Goal: Task Accomplishment & Management: Manage account settings

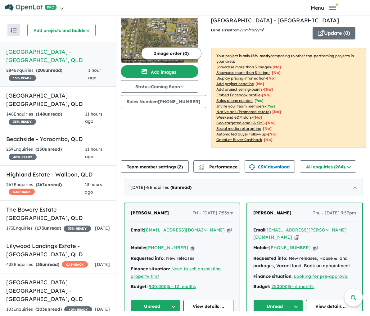
scroll to position [39, 0]
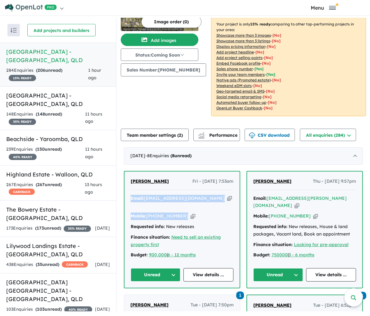
drag, startPoint x: 193, startPoint y: 213, endPoint x: 129, endPoint y: 202, distance: 65.4
click at [131, 202] on div "Email: leticiajohnson2016@gmail.com Copied! Mobile: +61 459 309 496 Copied! Req…" at bounding box center [182, 228] width 103 height 67
copy div "Email: leticiajohnson2016@gmail.com Copied! Mobile: +61 459 309 496 Copied!"
click at [197, 280] on link "View details ..." at bounding box center [208, 274] width 50 height 13
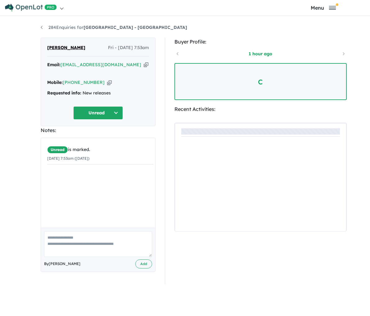
click at [81, 257] on textarea at bounding box center [98, 244] width 108 height 26
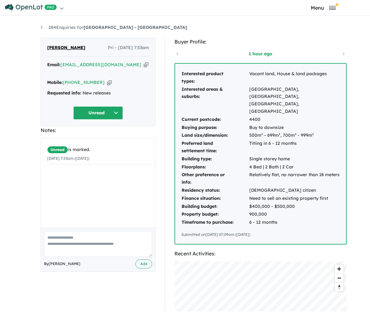
paste textarea "**********"
type textarea "**********"
click at [136, 267] on button "Add" at bounding box center [143, 263] width 17 height 9
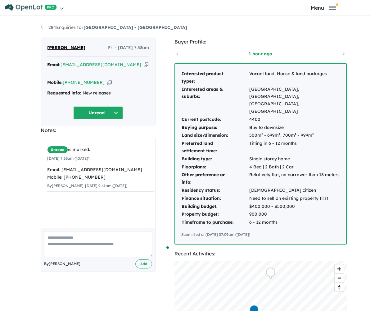
click at [0, 0] on link "Next enquiry" at bounding box center [0, 0] width 0 height 0
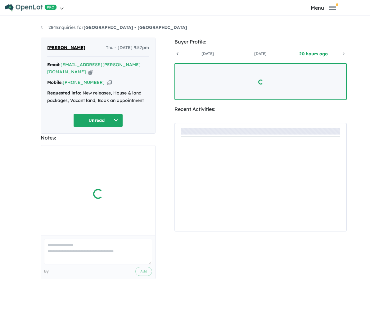
scroll to position [0, 46]
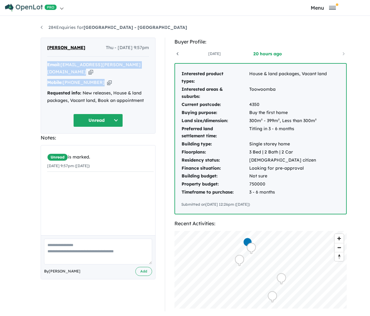
drag, startPoint x: 91, startPoint y: 81, endPoint x: 16, endPoint y: 69, distance: 76.7
click at [41, 69] on div "[PERSON_NAME] Thu - [DATE] 9:57pm Email: [EMAIL_ADDRESS][PERSON_NAME][DOMAIN_NA…" at bounding box center [98, 86] width 115 height 96
copy div "Email: [EMAIL_ADDRESS][PERSON_NAME][DOMAIN_NAME] Copied! Mobile: [PHONE_NUMBER]…"
click at [114, 259] on textarea at bounding box center [98, 251] width 108 height 26
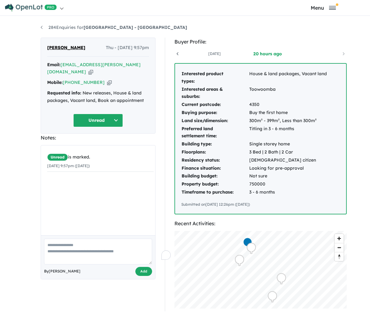
paste textarea "**********"
type textarea "**********"
click at [142, 275] on button "Add" at bounding box center [143, 270] width 17 height 9
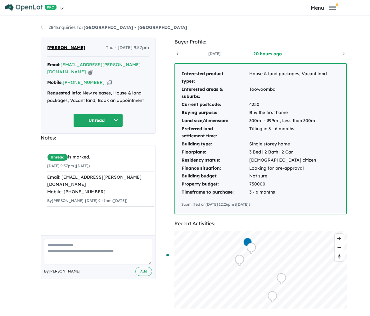
click at [0, 0] on link "Next enquiry" at bounding box center [0, 0] width 0 height 0
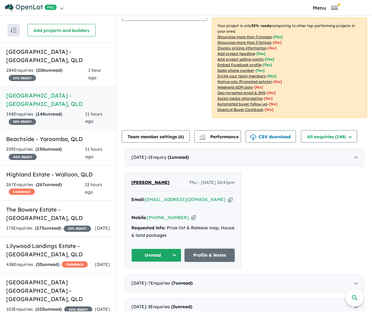
scroll to position [182, 0]
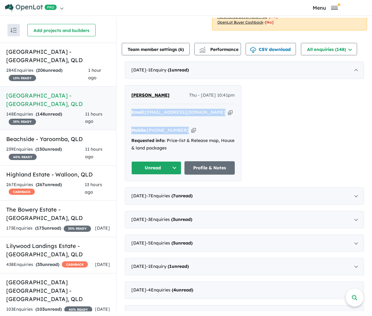
drag, startPoint x: 195, startPoint y: 129, endPoint x: 128, endPoint y: 118, distance: 67.3
click at [128, 118] on div "Nic Smith Thu - 09/10/2025, 10:41pm Email: nicsmith741@gmail.com Copied! Mobile…" at bounding box center [183, 132] width 116 height 95
copy div "Email: nicsmith741@gmail.com Copied! Mobile: +61 432 626 326 Copied!"
click at [196, 167] on link "Profile & Notes" at bounding box center [209, 167] width 50 height 13
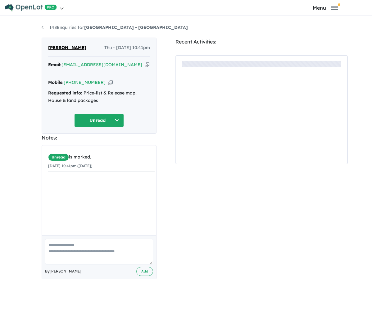
click at [99, 253] on textarea at bounding box center [99, 251] width 108 height 26
paste textarea "**********"
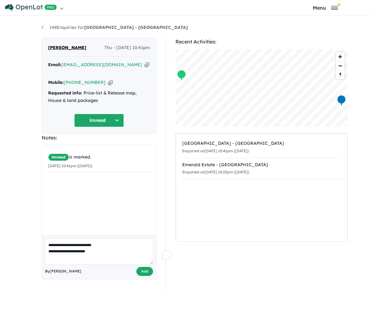
type textarea "**********"
click at [142, 275] on button "Add" at bounding box center [144, 270] width 17 height 9
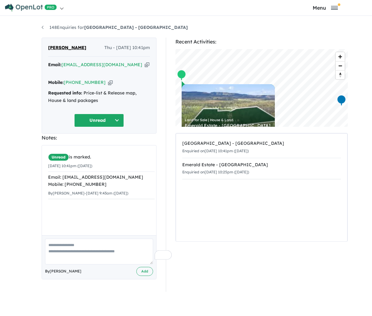
click at [0, 0] on link "Next enquiry" at bounding box center [0, 0] width 0 height 0
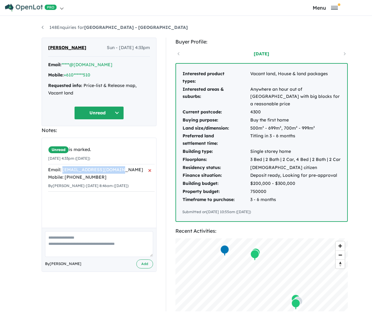
drag, startPoint x: 86, startPoint y: 173, endPoint x: 34, endPoint y: 173, distance: 51.8
click at [48, 173] on div "Email: btreliving01@gmail.com Mobile: +61 423 921 510" at bounding box center [101, 173] width 106 height 15
copy div "btreliving01@gmail.com"
click at [0, 0] on link "Next enquiry" at bounding box center [0, 0] width 0 height 0
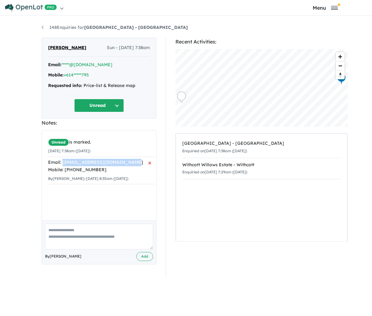
drag, startPoint x: 106, startPoint y: 175, endPoint x: 34, endPoint y: 172, distance: 72.9
click at [48, 172] on div "Email: timmy_carpenter@hotmail.com Mobile: +61 400 548 795" at bounding box center [101, 166] width 106 height 15
copy div "timmy_carpenter@hotmail.com"
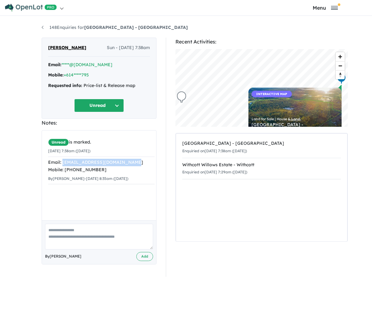
click at [0, 0] on link "Next enquiry" at bounding box center [0, 0] width 0 height 0
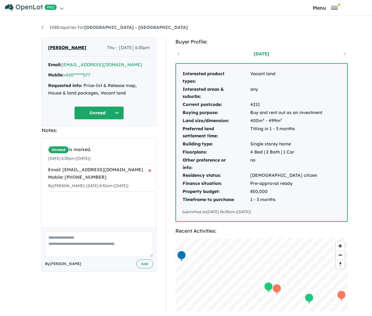
drag, startPoint x: 113, startPoint y: 183, endPoint x: 34, endPoint y: 182, distance: 78.5
click at [48, 181] on div "Email: johncarltonelectrical@bigpond.com Mobile: +61 404 083 577" at bounding box center [101, 173] width 106 height 15
copy div "johncarltonelectrical@bigpond.com"
click at [0, 0] on link "Next enquiry" at bounding box center [0, 0] width 0 height 0
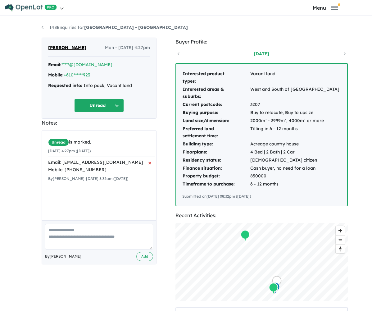
drag, startPoint x: 112, startPoint y: 173, endPoint x: 34, endPoint y: 173, distance: 77.6
click at [48, 173] on div "Email: alexander.fergusson87@gmail.com Mobile: +61 477 240 923" at bounding box center [101, 166] width 106 height 15
copy div "alexander.fergusson87@gmail.com"
click at [0, 0] on link "Next enquiry" at bounding box center [0, 0] width 0 height 0
